Goal: Find specific page/section

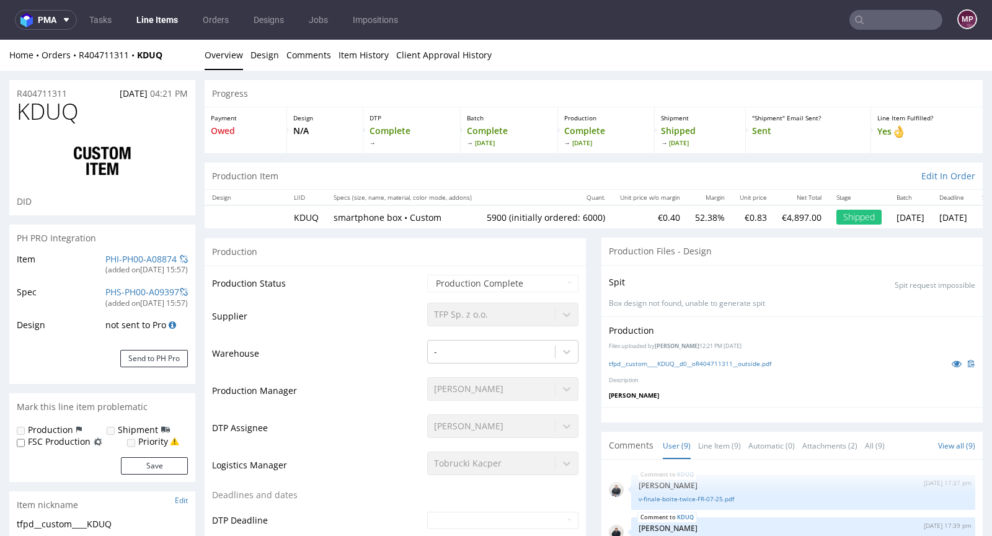
scroll to position [184, 0]
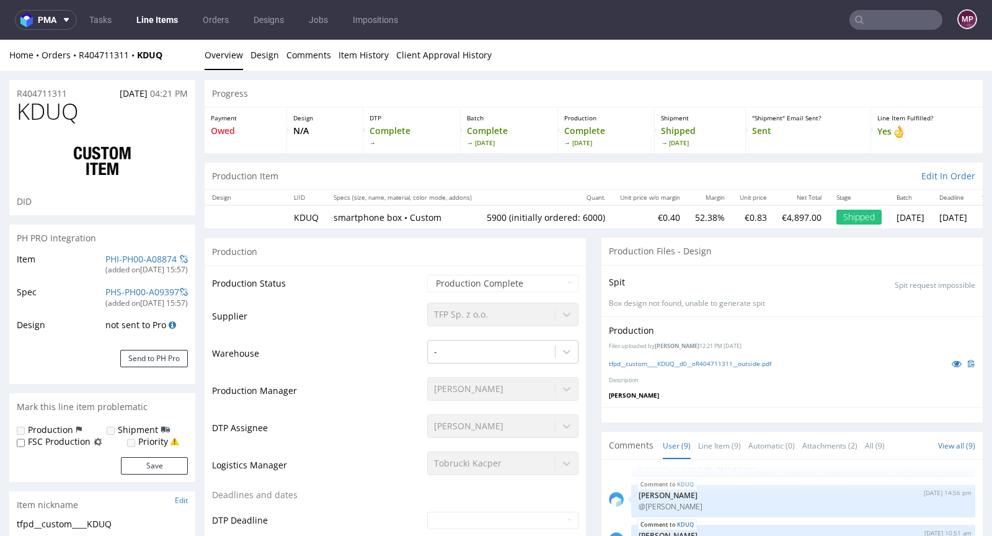
select select "in_progress"
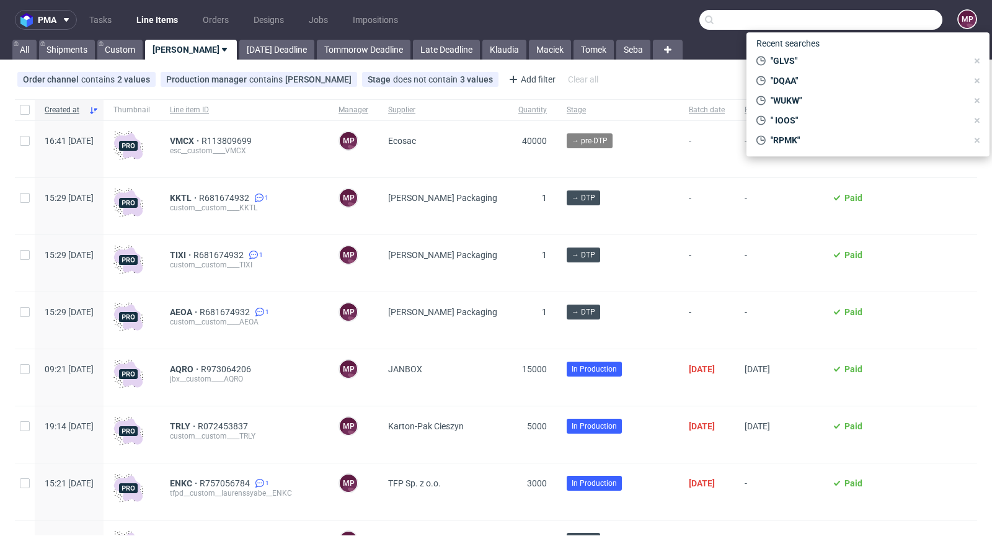
click at [892, 26] on input "text" at bounding box center [821, 20] width 243 height 20
paste input "FKZT"
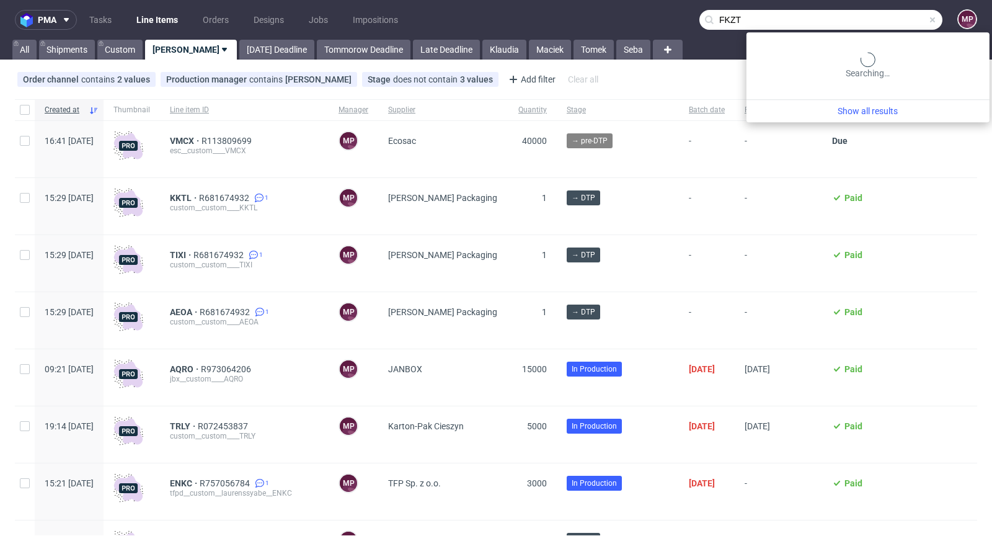
type input "FKZT"
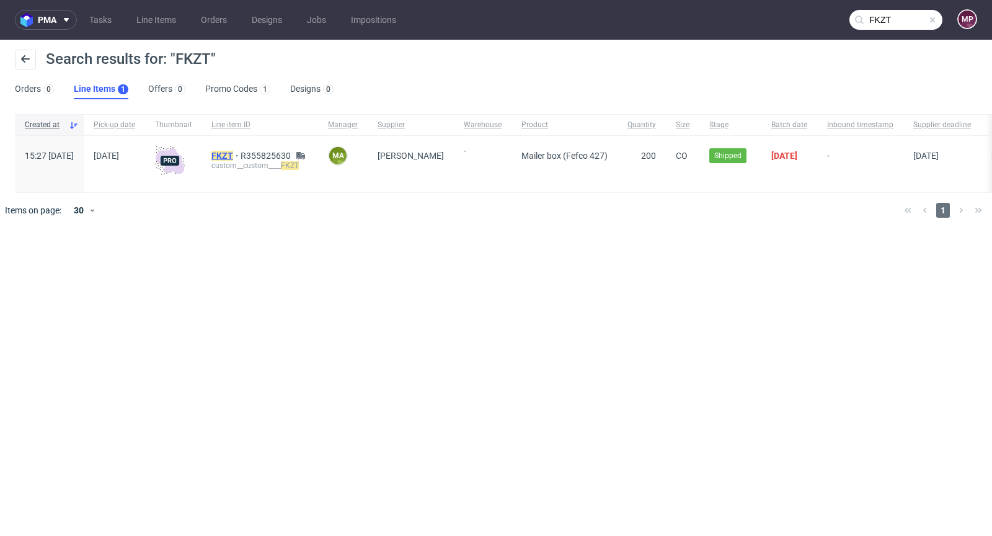
click at [233, 157] on mark "FKZT" at bounding box center [222, 156] width 22 height 10
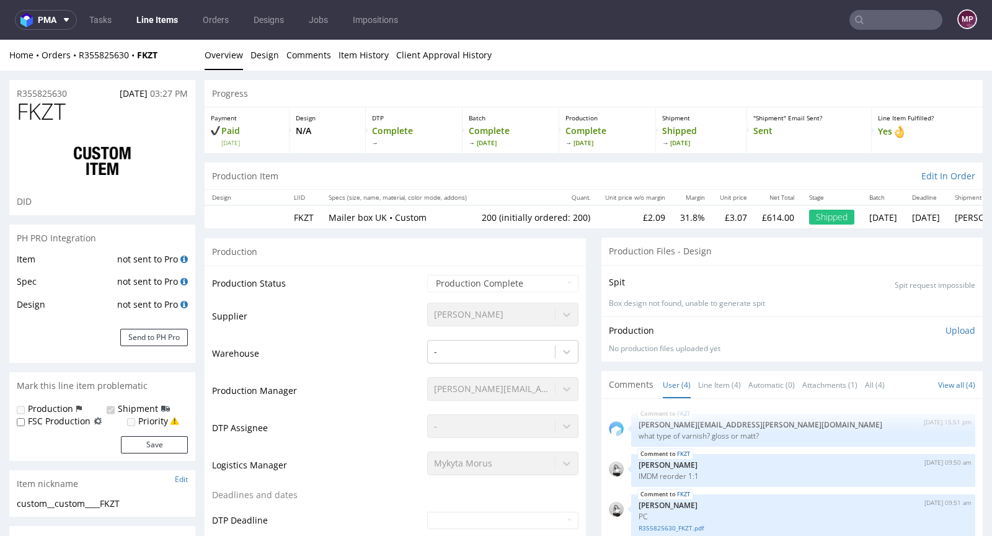
select select "in_progress"
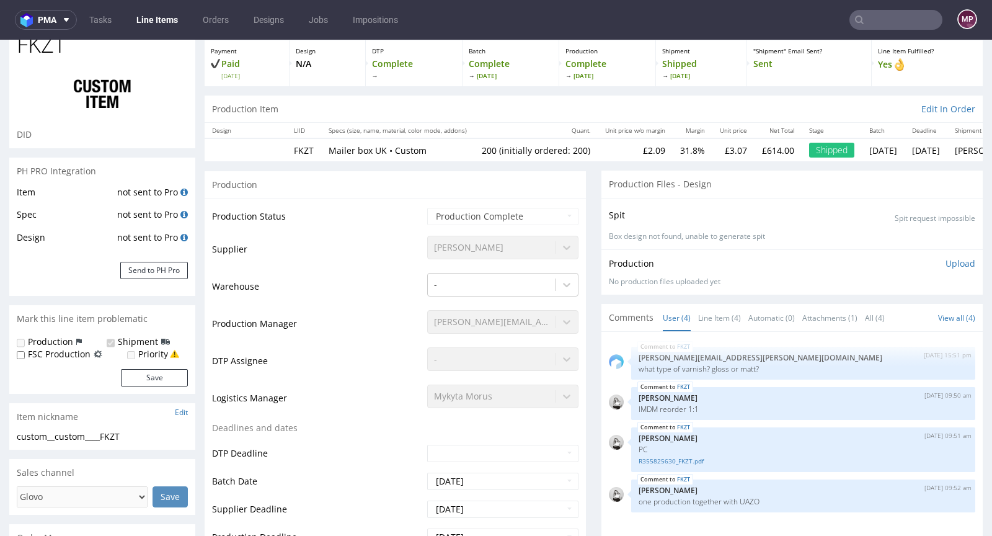
scroll to position [200, 0]
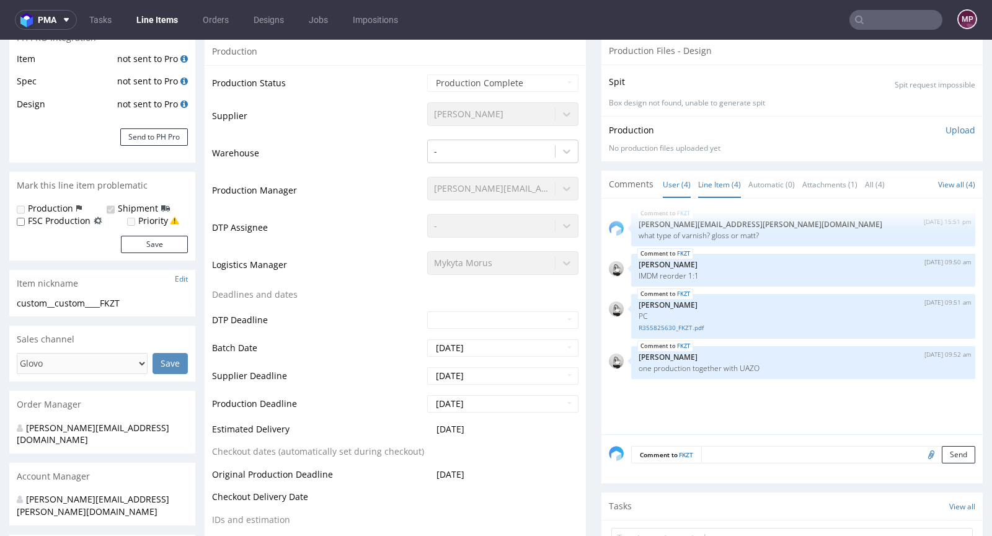
click at [712, 188] on link "Line Item (4)" at bounding box center [719, 184] width 43 height 27
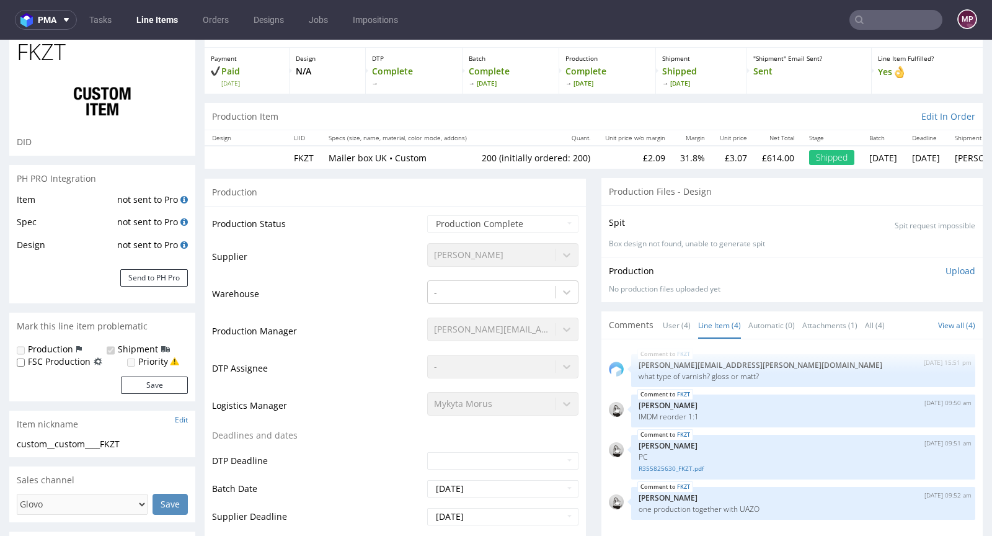
scroll to position [0, 0]
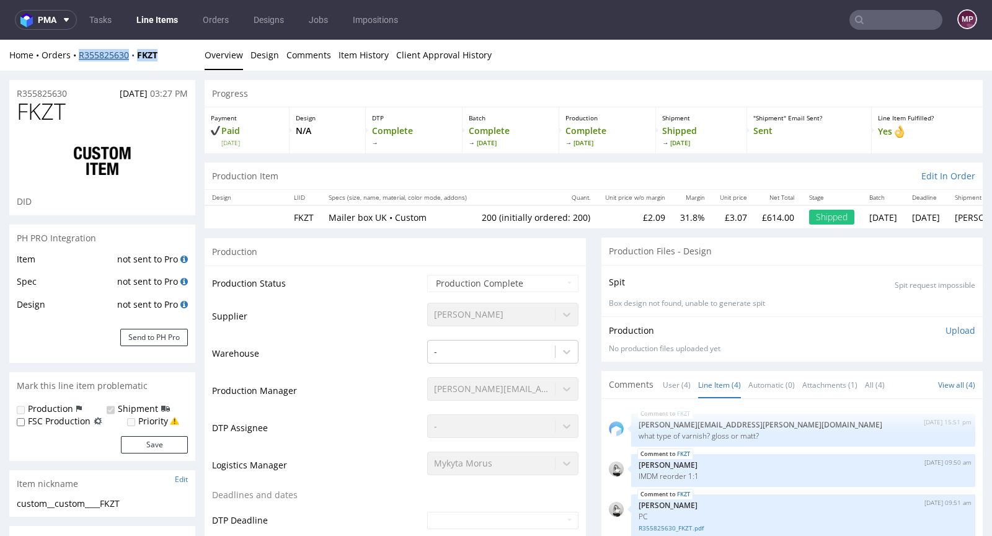
drag, startPoint x: 170, startPoint y: 51, endPoint x: 79, endPoint y: 53, distance: 90.6
click at [79, 53] on div "Home Orders R355825630 FKZT" at bounding box center [102, 55] width 186 height 12
copy div "R355825630 FKZT"
